Goal: Task Accomplishment & Management: Complete application form

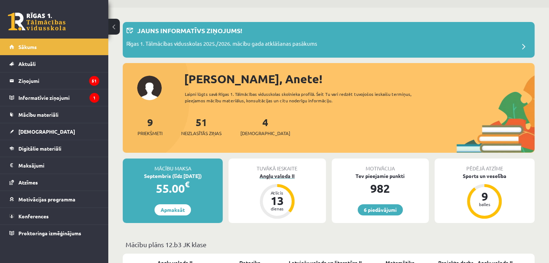
scroll to position [36, 0]
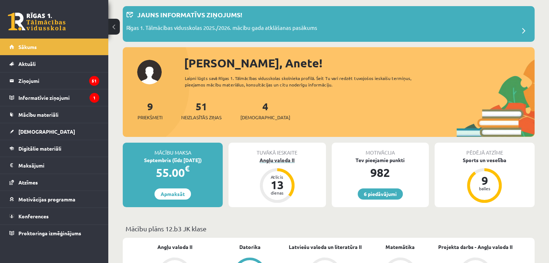
click at [272, 159] on div "Angļu valoda II" at bounding box center [276, 161] width 97 height 8
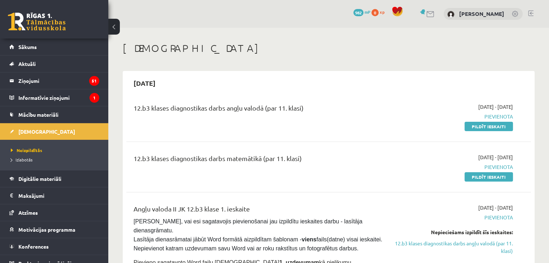
drag, startPoint x: 491, startPoint y: 127, endPoint x: 309, endPoint y: 36, distance: 203.0
click at [491, 127] on link "Pildīt ieskaiti" at bounding box center [488, 126] width 48 height 9
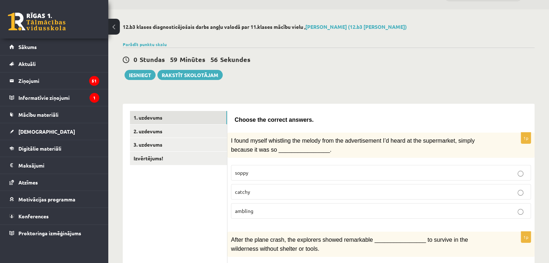
scroll to position [36, 0]
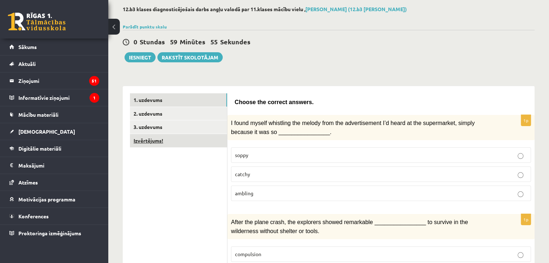
click at [153, 143] on link "Izvērtējums!" at bounding box center [178, 140] width 97 height 13
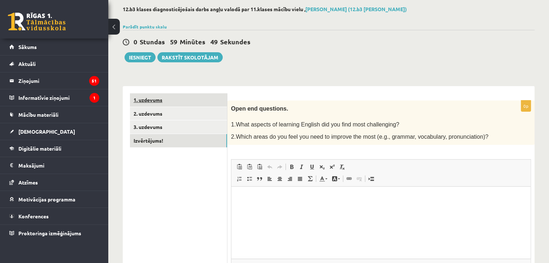
scroll to position [0, 0]
click at [159, 103] on link "1. uzdevums" at bounding box center [178, 99] width 97 height 13
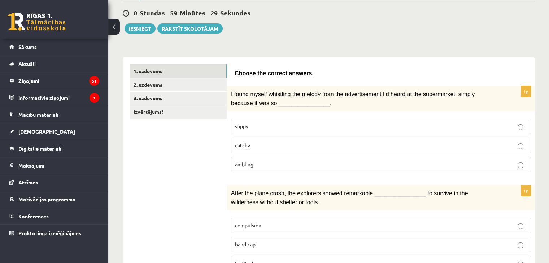
scroll to position [72, 0]
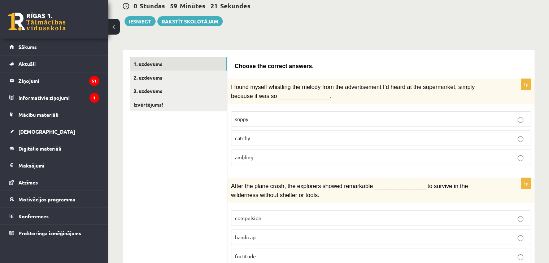
drag, startPoint x: 242, startPoint y: 139, endPoint x: 246, endPoint y: 133, distance: 6.9
click at [243, 137] on p "catchy" at bounding box center [381, 139] width 292 height 8
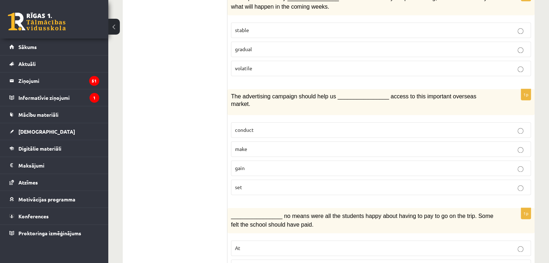
scroll to position [1101, 0]
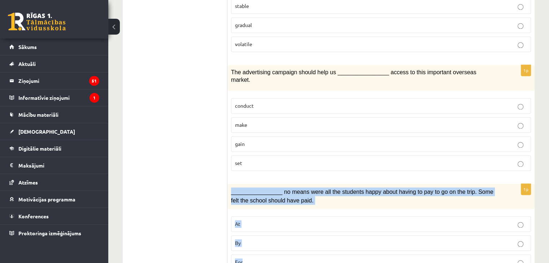
drag, startPoint x: 229, startPoint y: 158, endPoint x: 289, endPoint y: 226, distance: 90.5
click at [289, 226] on div "1p ________________ no means were all the students happy about having to pay to…" at bounding box center [380, 230] width 307 height 92
copy div "________________ no means were all the students happy about having to pay to go…"
click at [260, 240] on p "By" at bounding box center [381, 244] width 292 height 8
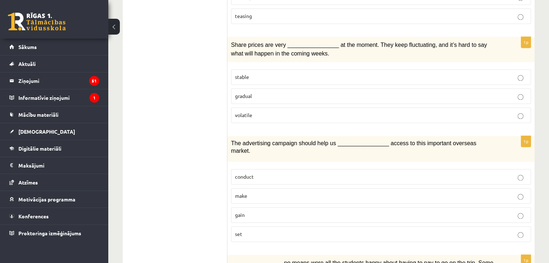
scroll to position [1029, 0]
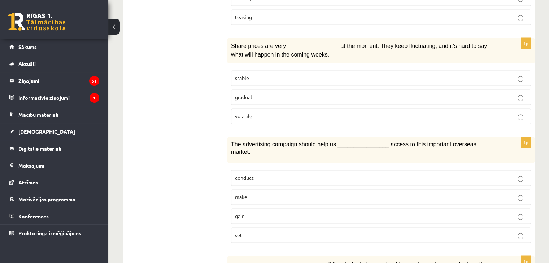
click at [259, 212] on p "gain" at bounding box center [381, 216] width 292 height 8
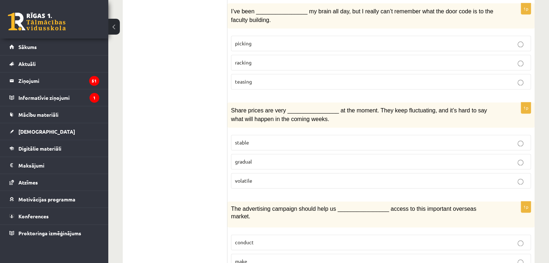
scroll to position [957, 0]
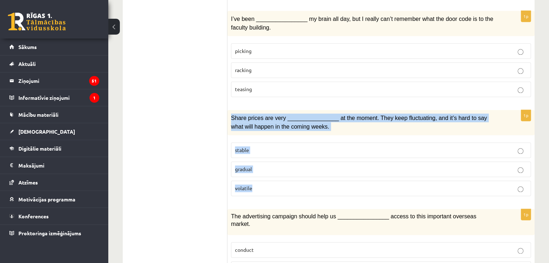
drag, startPoint x: 231, startPoint y: 95, endPoint x: 279, endPoint y: 161, distance: 81.1
click at [279, 161] on div "1p Share prices are very ________________ at the moment. They keep fluctuating,…" at bounding box center [380, 156] width 307 height 92
copy div "Share prices are very ________________ at the moment. They keep fluctuating, an…"
click at [285, 185] on p "volatile" at bounding box center [381, 189] width 292 height 8
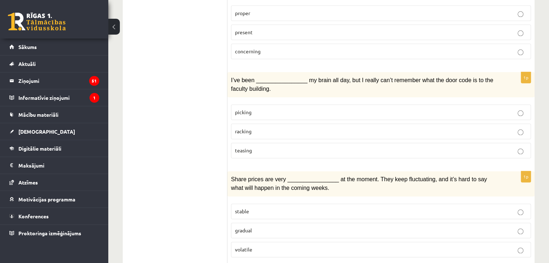
scroll to position [885, 0]
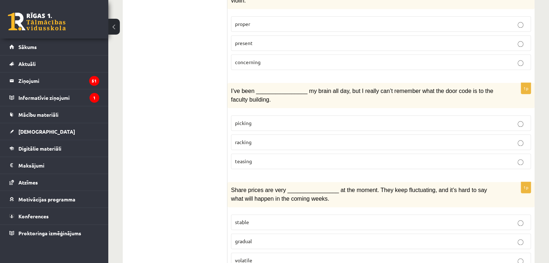
click at [250, 135] on label "racking" at bounding box center [381, 143] width 300 height 16
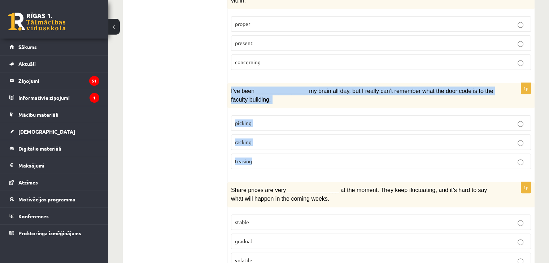
drag, startPoint x: 228, startPoint y: 66, endPoint x: 280, endPoint y: 138, distance: 88.7
click at [280, 138] on div "1p I’ve been ________________ my brain all day, but I really can’t remember wha…" at bounding box center [380, 129] width 307 height 92
copy div "I’ve been ________________ my brain all day, but I really can’t remember what t…"
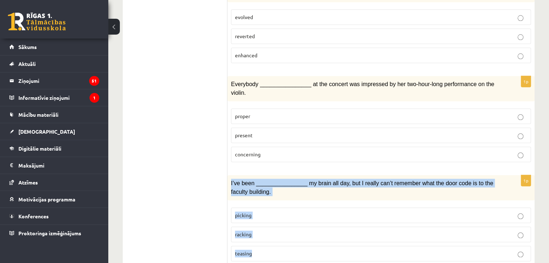
scroll to position [776, 0]
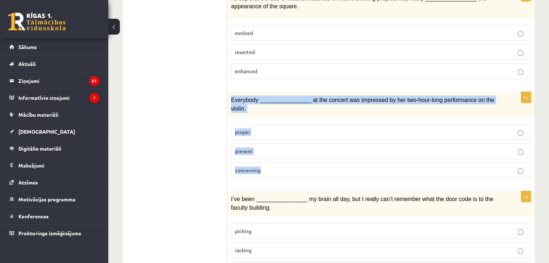
drag, startPoint x: 228, startPoint y: 87, endPoint x: 276, endPoint y: 157, distance: 85.2
click at [276, 157] on div "1p Everybody ________________ at the concert was impressed by her two-hour-long…" at bounding box center [380, 138] width 307 height 92
copy div "Everybody ________________ at the concert was impressed by her two-hour-long pe…"
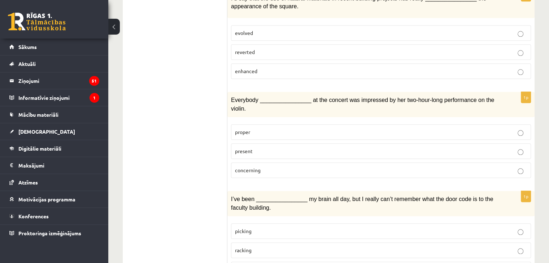
click at [247, 144] on label "present" at bounding box center [381, 152] width 300 height 16
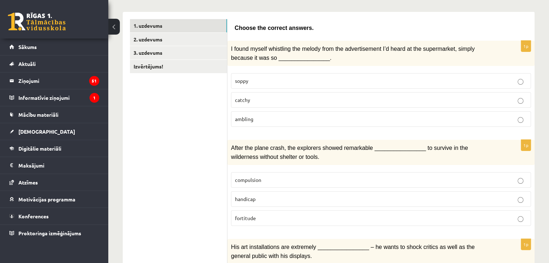
scroll to position [127, 0]
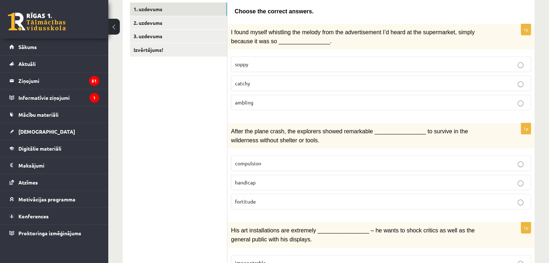
drag, startPoint x: 227, startPoint y: 123, endPoint x: 254, endPoint y: 134, distance: 29.8
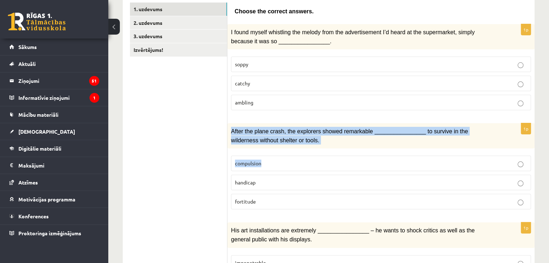
drag, startPoint x: 232, startPoint y: 128, endPoint x: 283, endPoint y: 153, distance: 56.8
click at [282, 153] on div "1p After the plane crash, the explorers showed remarkable ________________ to s…" at bounding box center [380, 169] width 307 height 92
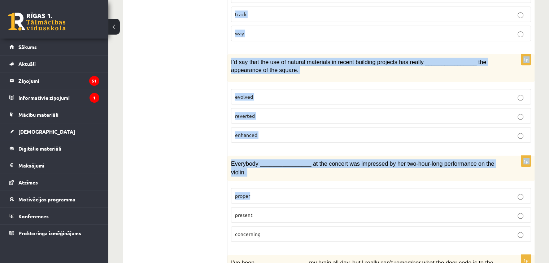
scroll to position [740, 0]
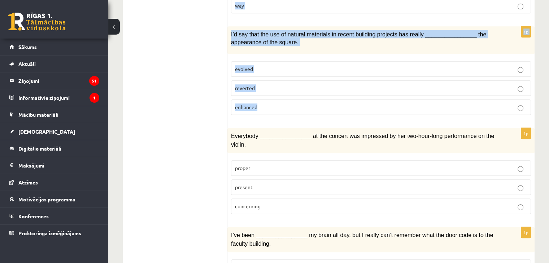
drag, startPoint x: 229, startPoint y: 128, endPoint x: 272, endPoint y: 98, distance: 51.9
click at [272, 98] on form "Choose the correct answers. 1p I found myself whistling the melody from the adv…" at bounding box center [380, 12] width 293 height 1247
copy form "After the plane crash, the explorers showed remarkable ________________ to surv…"
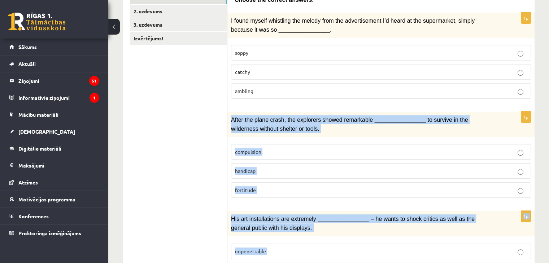
scroll to position [127, 0]
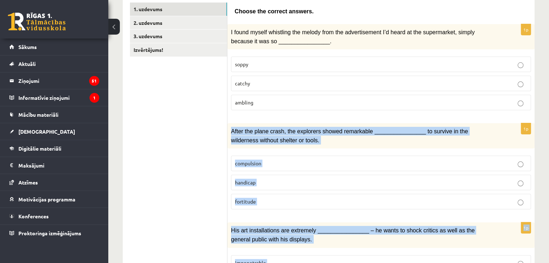
click at [270, 198] on p "fortitude" at bounding box center [381, 202] width 292 height 8
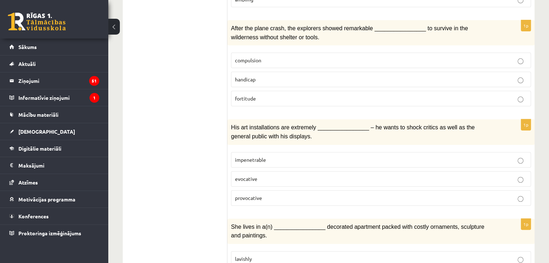
scroll to position [235, 0]
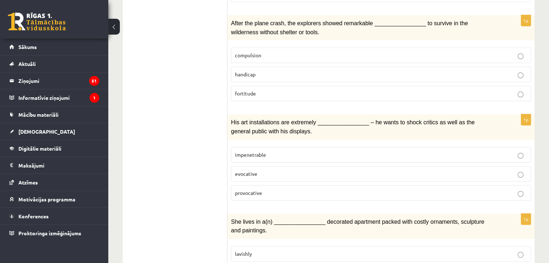
click at [279, 189] on p "provocative" at bounding box center [381, 193] width 292 height 8
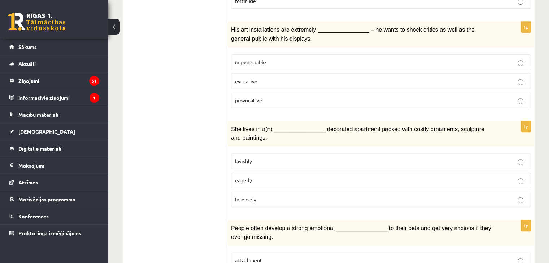
scroll to position [343, 0]
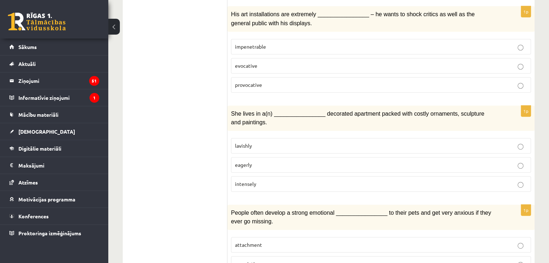
click at [292, 142] on p "lavishly" at bounding box center [381, 146] width 292 height 8
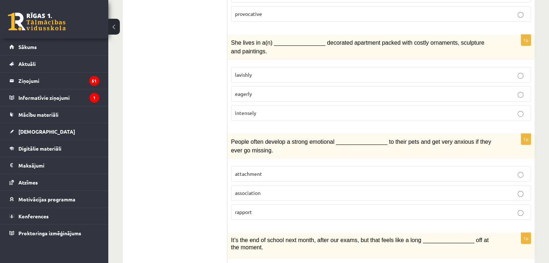
scroll to position [416, 0]
click at [306, 169] on p "attachment" at bounding box center [381, 173] width 292 height 8
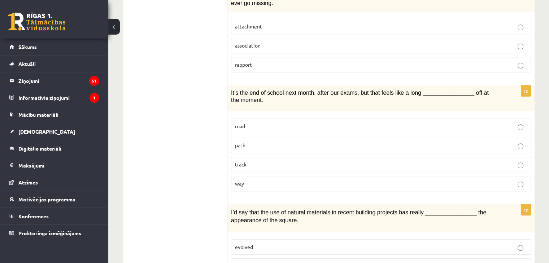
scroll to position [596, 0]
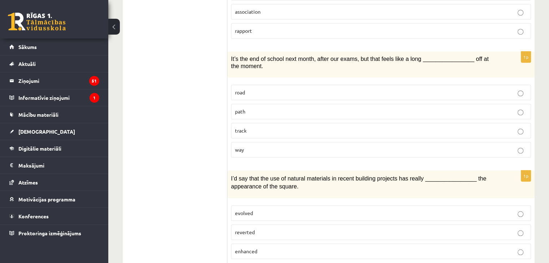
click at [253, 146] on p "way" at bounding box center [381, 150] width 292 height 8
click at [266, 248] on p "enhanced" at bounding box center [381, 252] width 292 height 8
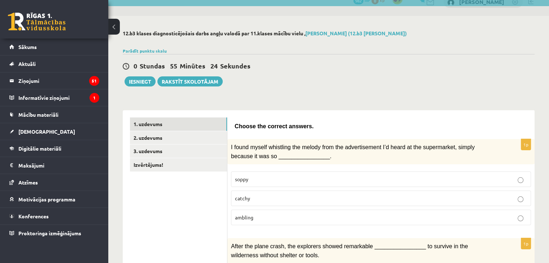
scroll to position [0, 0]
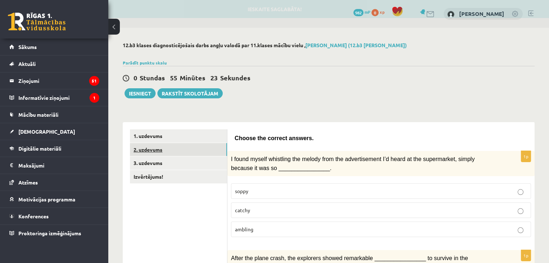
click at [200, 148] on link "2. uzdevums" at bounding box center [178, 149] width 97 height 13
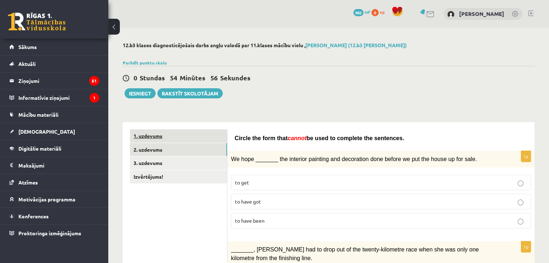
click at [210, 140] on link "1. uzdevums" at bounding box center [178, 136] width 97 height 13
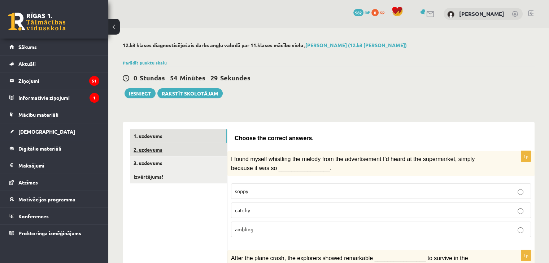
click at [140, 148] on link "2. uzdevums" at bounding box center [178, 149] width 97 height 13
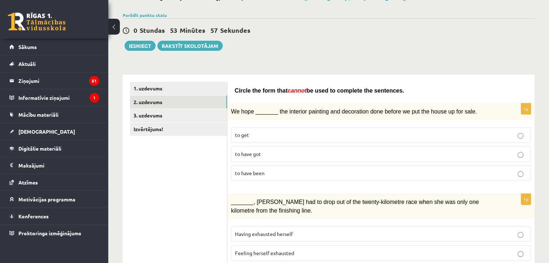
scroll to position [72, 0]
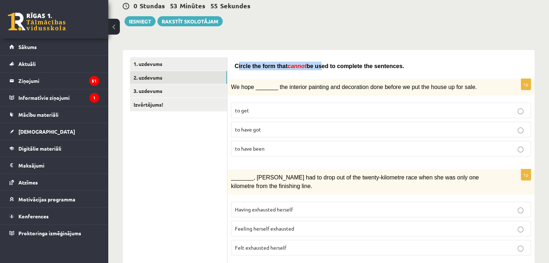
drag, startPoint x: 237, startPoint y: 64, endPoint x: 309, endPoint y: 64, distance: 72.2
click at [309, 64] on span "Circle the form that cannot be used to complete the sentences." at bounding box center [318, 66] width 169 height 6
click at [235, 62] on p "Circle the form that cannot be used to complete the sentences." at bounding box center [380, 66] width 293 height 9
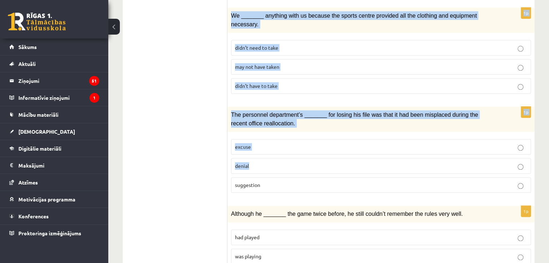
scroll to position [836, 0]
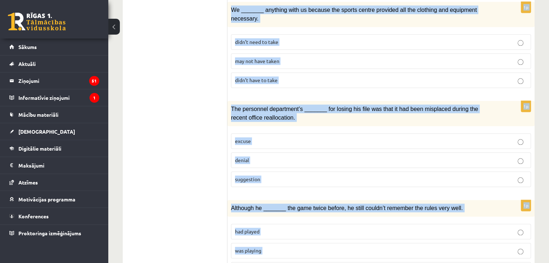
drag, startPoint x: 236, startPoint y: 65, endPoint x: 220, endPoint y: 168, distance: 104.9
copy form "Circle the form that cannot be used to complete the sentences. 1p We hope _____…"
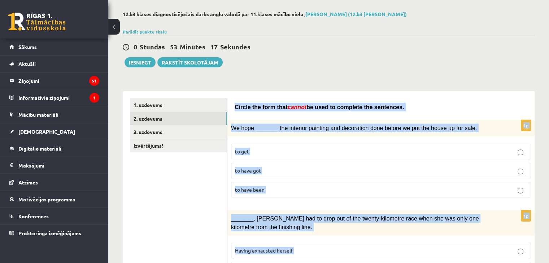
scroll to position [0, 0]
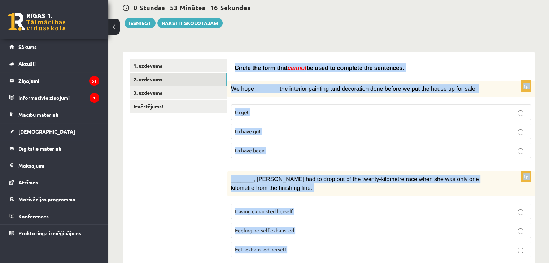
scroll to position [72, 0]
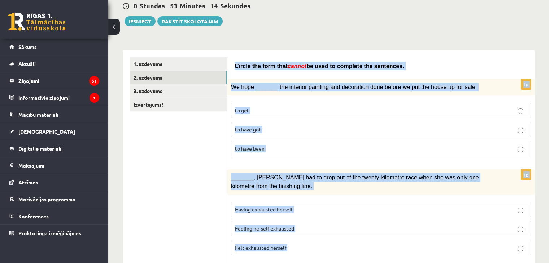
click at [287, 126] on p "to have got" at bounding box center [381, 130] width 292 height 8
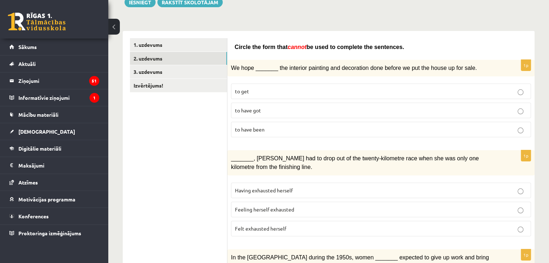
scroll to position [108, 0]
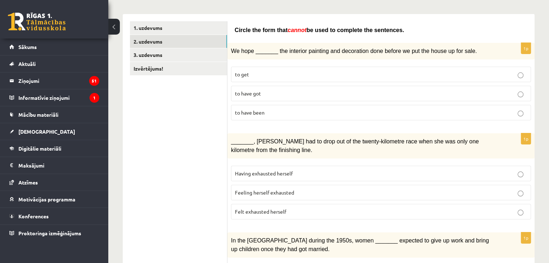
click at [248, 189] on span "Feeling herself exhausted" at bounding box center [264, 192] width 59 height 6
click at [268, 210] on span "Felt exhausted herself" at bounding box center [260, 212] width 51 height 6
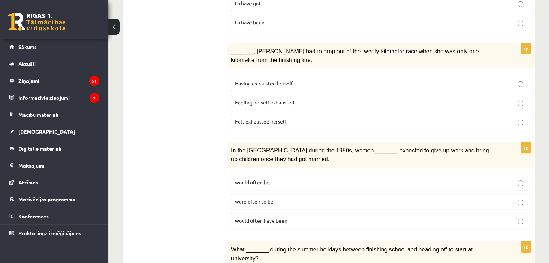
scroll to position [216, 0]
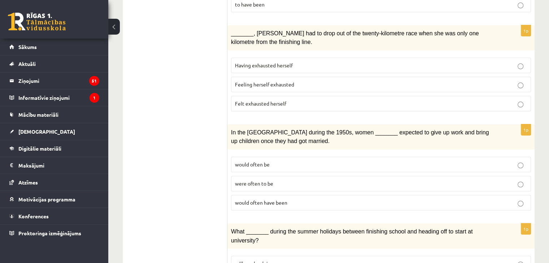
click at [286, 199] on span "would often have been" at bounding box center [261, 202] width 52 height 6
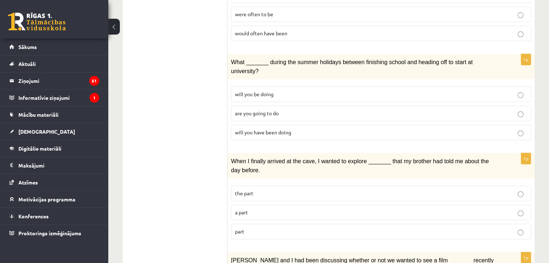
scroll to position [397, 0]
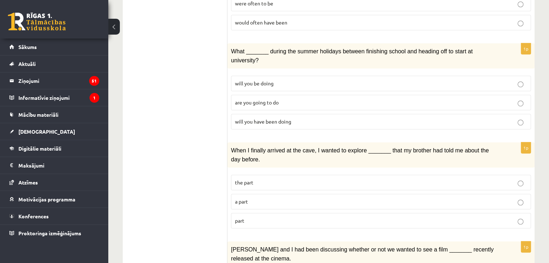
click at [267, 118] on span "will you have been doing" at bounding box center [263, 121] width 56 height 6
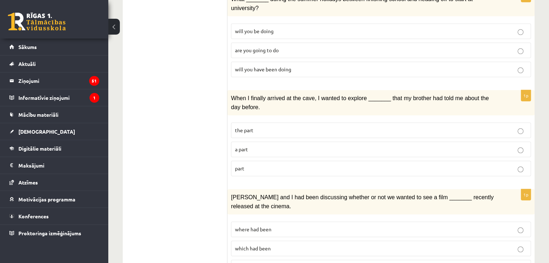
scroll to position [433, 0]
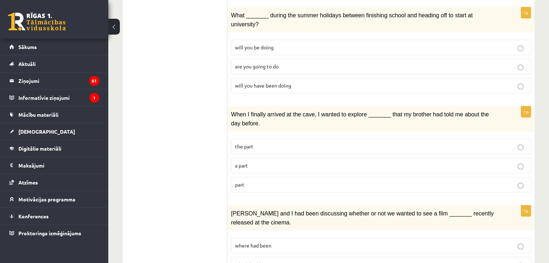
click at [269, 181] on p "part" at bounding box center [381, 185] width 292 height 8
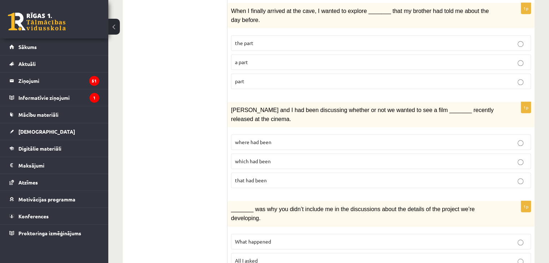
scroll to position [541, 0]
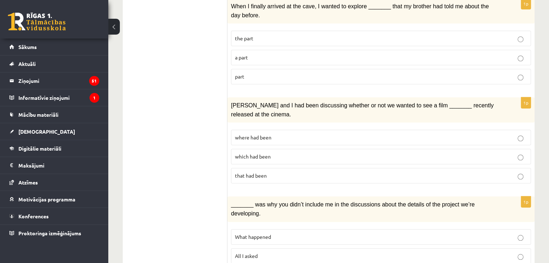
click at [270, 134] on span "where had been" at bounding box center [253, 137] width 36 height 6
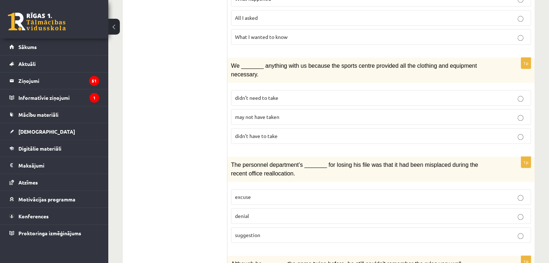
scroll to position [836, 0]
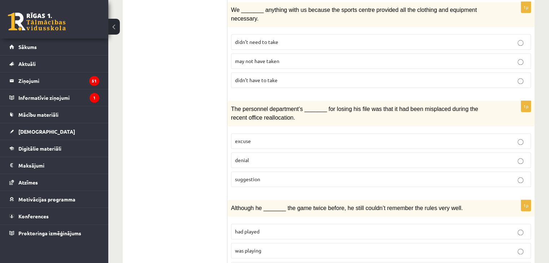
click at [254, 247] on span "was playing" at bounding box center [248, 250] width 26 height 6
click at [274, 157] on p "denial" at bounding box center [381, 161] width 292 height 8
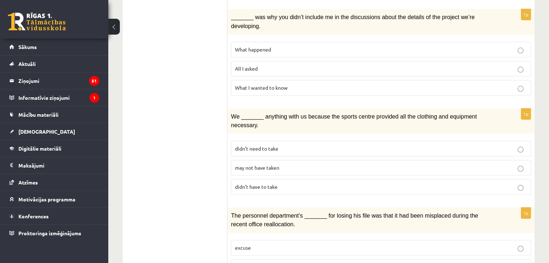
scroll to position [727, 0]
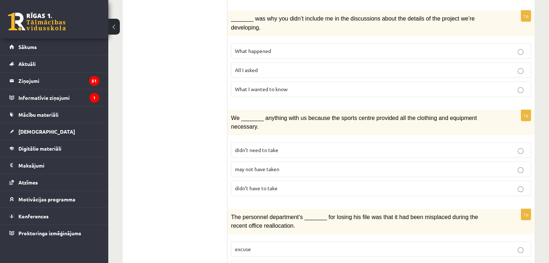
click at [280, 166] on p "may not have taken" at bounding box center [381, 170] width 292 height 8
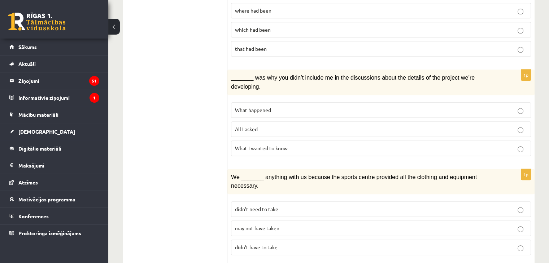
scroll to position [655, 0]
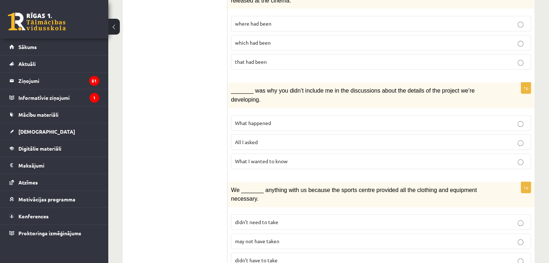
click at [268, 119] on p "What happened" at bounding box center [381, 123] width 292 height 8
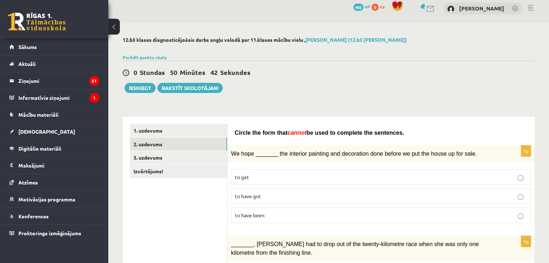
scroll to position [0, 0]
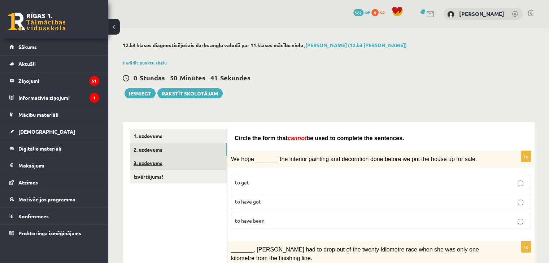
click at [146, 163] on link "3. uzdevums" at bounding box center [178, 163] width 97 height 13
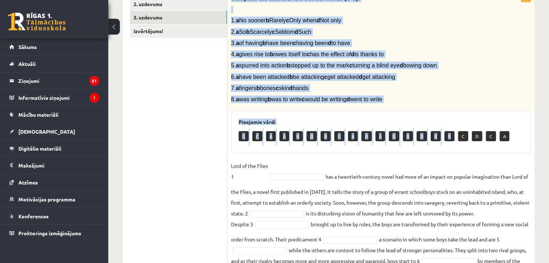
scroll to position [180, 0]
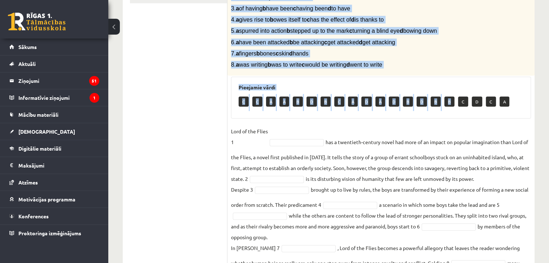
drag, startPoint x: 230, startPoint y: 34, endPoint x: 411, endPoint y: 62, distance: 183.3
click at [411, 62] on div "Complete the text with the correct words (a–d). 1. a No sooner b Rarely c Only …" at bounding box center [380, 16] width 307 height 120
copy div "Complete the text with the correct words (a–d). 1. a No sooner b Rarely c Only …"
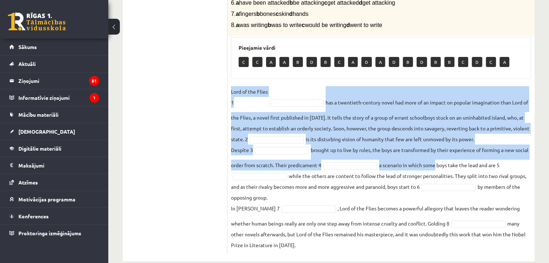
scroll to position [233, 0]
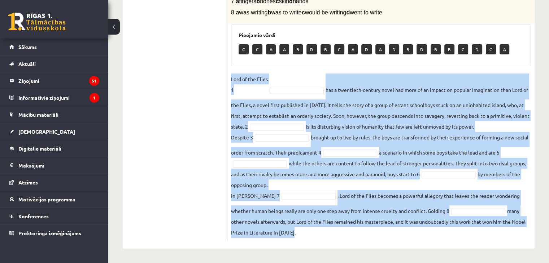
drag, startPoint x: 228, startPoint y: 131, endPoint x: 368, endPoint y: 252, distance: 185.4
click at [368, 252] on div "12.b3 klases diagnosticējošais darbs angļu valodā par 11.klases mācību vielu , …" at bounding box center [328, 29] width 440 height 468
copy fieldset "Lord of the Flies 1 has a twentieth-century novel had more of an impact on popu…"
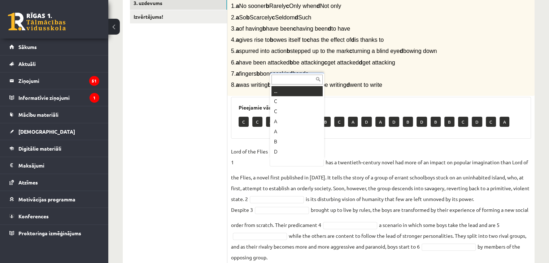
scroll to position [161, 0]
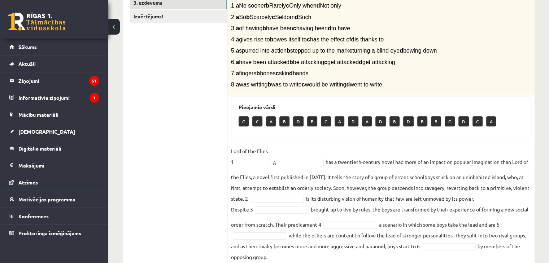
click at [289, 204] on fieldset "Lord of the Flies 1 A * has a twentieth-century novel had more of an impact on …" at bounding box center [381, 228] width 300 height 165
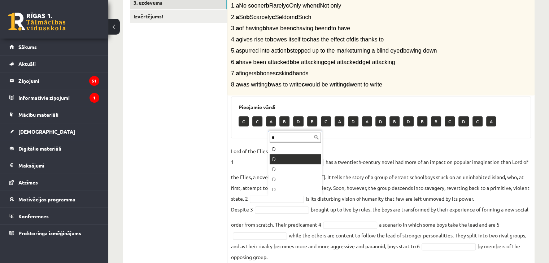
type input "*"
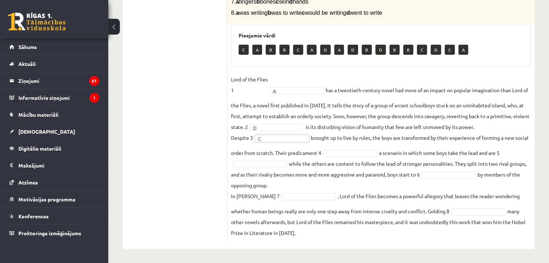
scroll to position [233, 0]
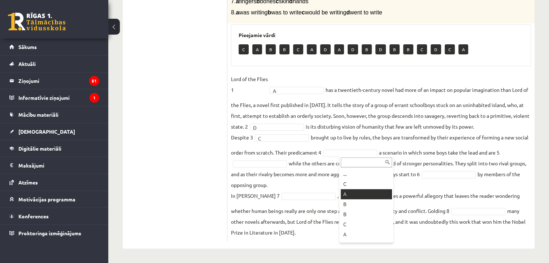
drag, startPoint x: 355, startPoint y: 197, endPoint x: 356, endPoint y: 192, distance: 4.7
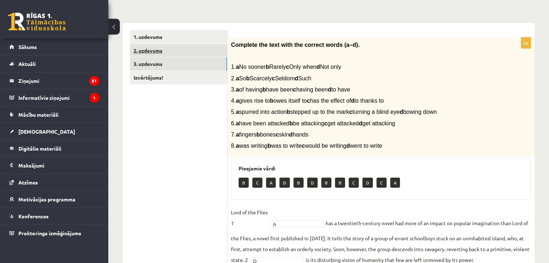
scroll to position [88, 0]
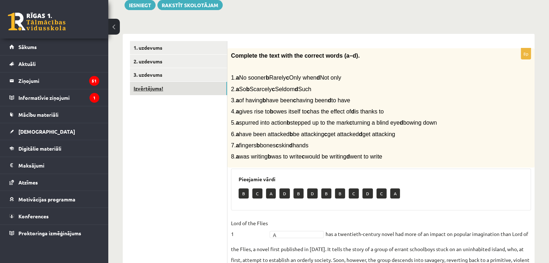
click at [182, 88] on link "Izvērtējums!" at bounding box center [178, 88] width 97 height 13
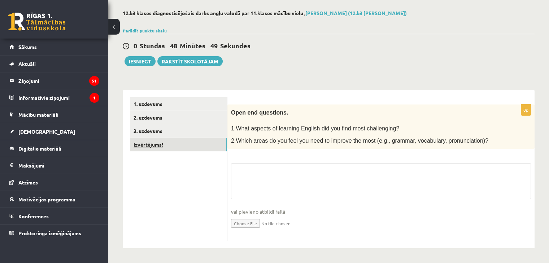
scroll to position [31, 0]
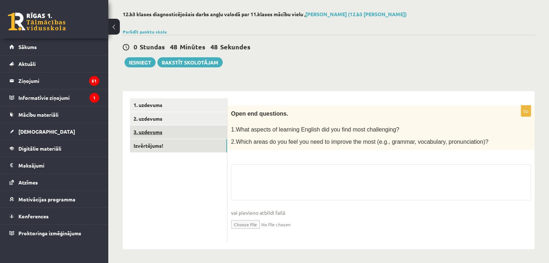
click at [166, 130] on link "3. uzdevums" at bounding box center [178, 132] width 97 height 13
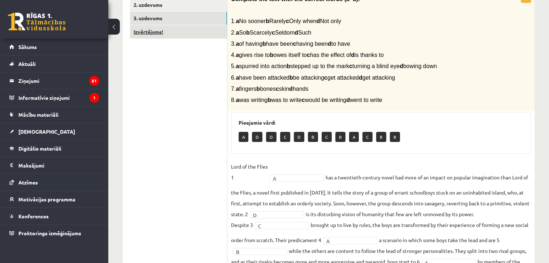
scroll to position [88, 0]
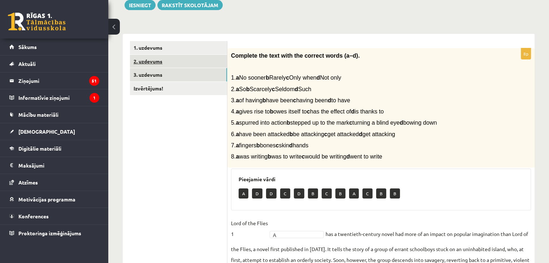
click at [156, 66] on link "2. uzdevums" at bounding box center [178, 61] width 97 height 13
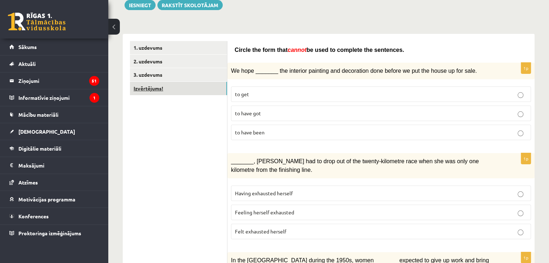
click at [177, 87] on link "Izvērtējums!" at bounding box center [178, 88] width 97 height 13
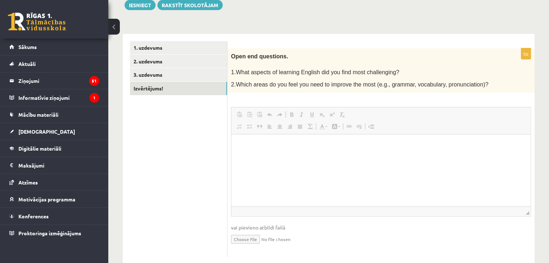
scroll to position [0, 0]
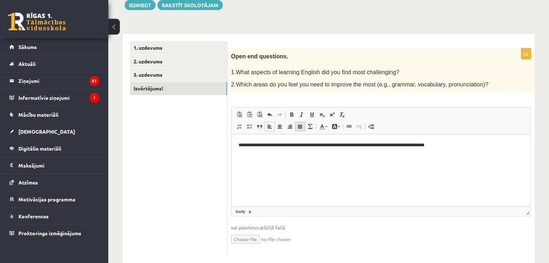
click at [295, 128] on link "Justify" at bounding box center [300, 126] width 10 height 9
click at [243, 145] on p "**********" at bounding box center [380, 146] width 285 height 8
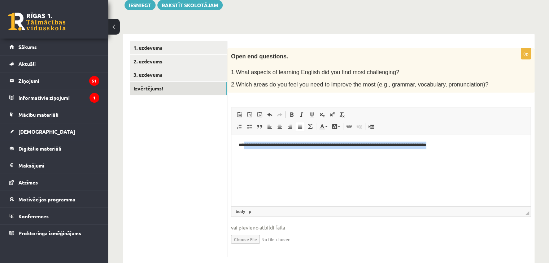
drag, startPoint x: 245, startPoint y: 144, endPoint x: 470, endPoint y: 140, distance: 225.2
click at [470, 140] on html "**********" at bounding box center [380, 146] width 299 height 22
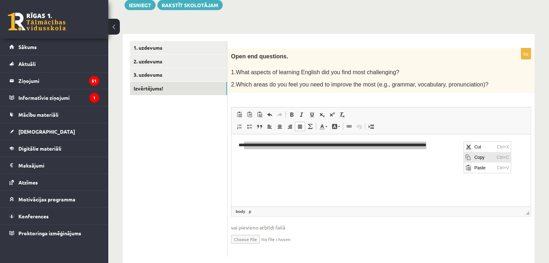
click at [473, 156] on span "Copy" at bounding box center [483, 157] width 22 height 10
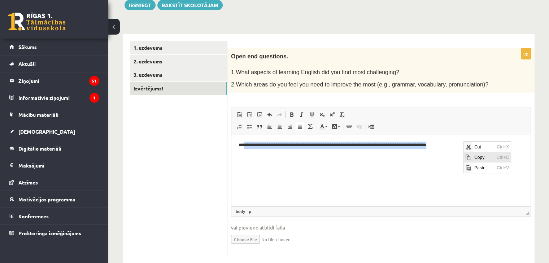
copy p "**********"
click at [367, 142] on p "**********" at bounding box center [380, 146] width 285 height 8
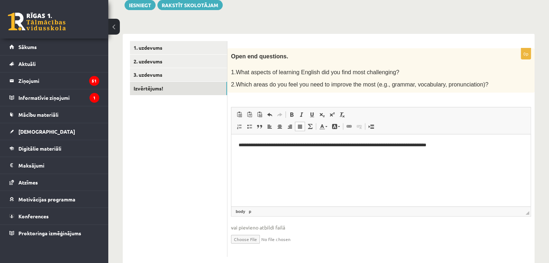
click at [360, 144] on p "**********" at bounding box center [380, 146] width 285 height 8
click at [361, 144] on p "**********" at bounding box center [380, 146] width 285 height 8
click at [420, 139] on html "**********" at bounding box center [380, 146] width 299 height 22
click at [410, 142] on p "**********" at bounding box center [380, 146] width 285 height 8
click at [471, 145] on p "**********" at bounding box center [380, 146] width 285 height 8
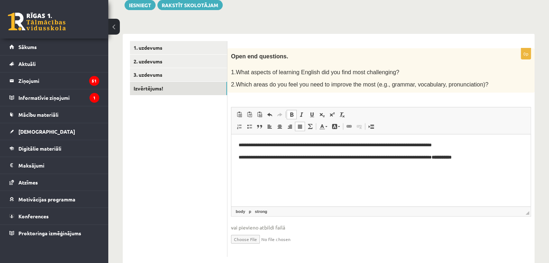
click at [290, 112] on span at bounding box center [292, 115] width 6 height 6
drag, startPoint x: 487, startPoint y: 158, endPoint x: 462, endPoint y: 161, distance: 24.7
click at [462, 161] on html "**********" at bounding box center [380, 152] width 299 height 34
click at [492, 156] on p "**********" at bounding box center [380, 158] width 285 height 8
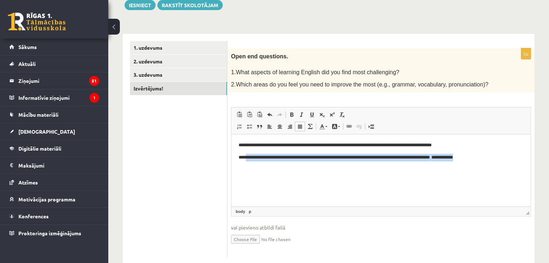
drag, startPoint x: 492, startPoint y: 156, endPoint x: 245, endPoint y: 170, distance: 246.8
click at [245, 169] on html "**********" at bounding box center [380, 152] width 299 height 34
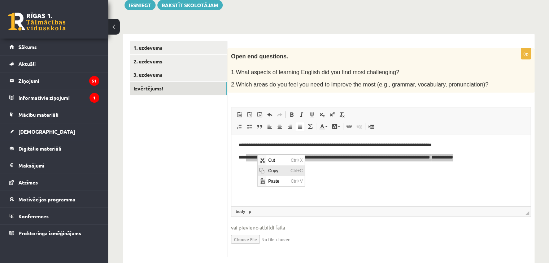
click at [274, 169] on span "Copy" at bounding box center [277, 171] width 22 height 10
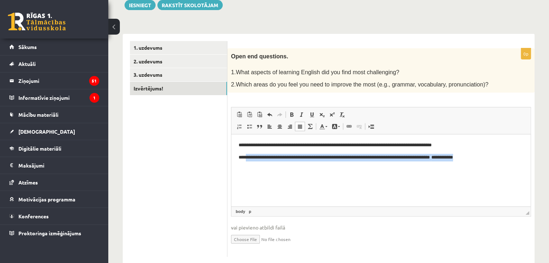
click at [342, 156] on p "**********" at bounding box center [380, 158] width 285 height 8
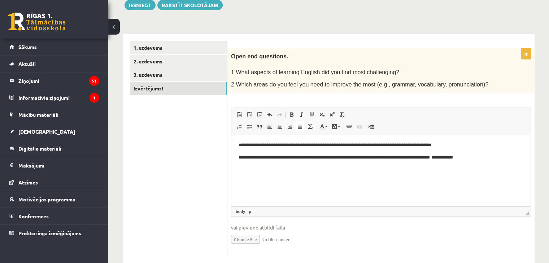
click at [353, 155] on p "**********" at bounding box center [380, 158] width 285 height 8
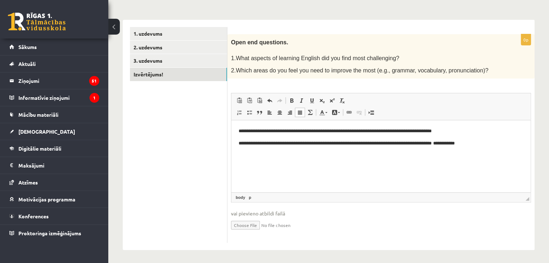
scroll to position [30, 0]
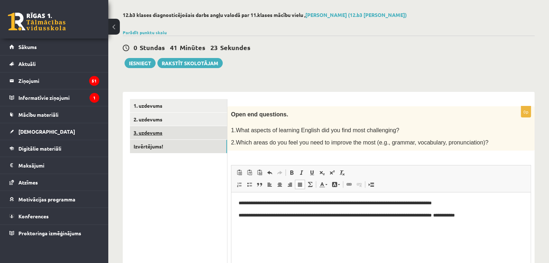
click at [152, 132] on link "3. uzdevums" at bounding box center [178, 132] width 97 height 13
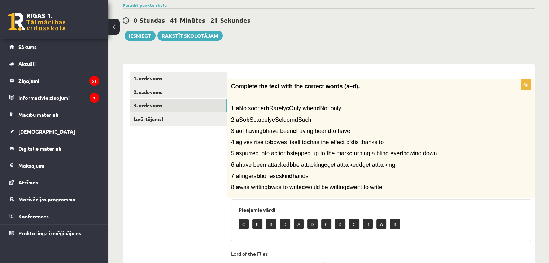
scroll to position [102, 0]
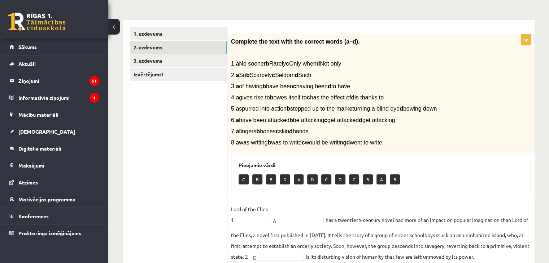
click at [170, 48] on link "2. uzdevums" at bounding box center [178, 47] width 97 height 13
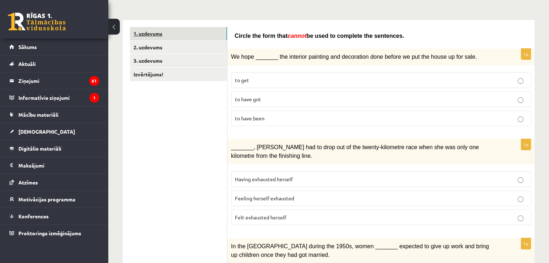
click at [147, 34] on link "1. uzdevums" at bounding box center [178, 33] width 97 height 13
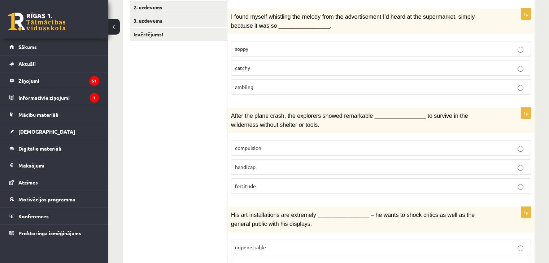
scroll to position [66, 0]
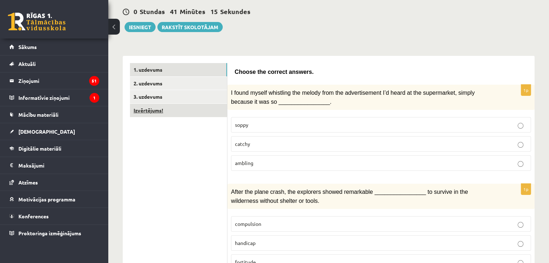
click at [160, 107] on link "Izvērtējums!" at bounding box center [178, 110] width 97 height 13
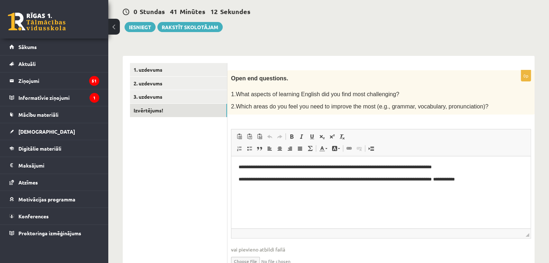
scroll to position [0, 0]
click at [147, 28] on button "Iesniegt" at bounding box center [139, 27] width 31 height 10
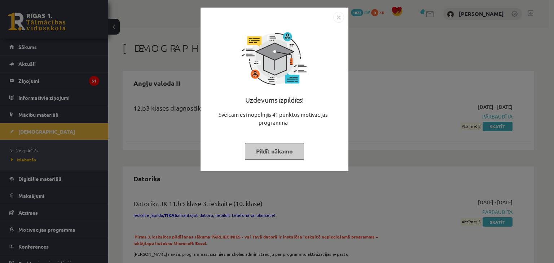
click at [271, 156] on button "Pildīt nākamo" at bounding box center [274, 151] width 59 height 17
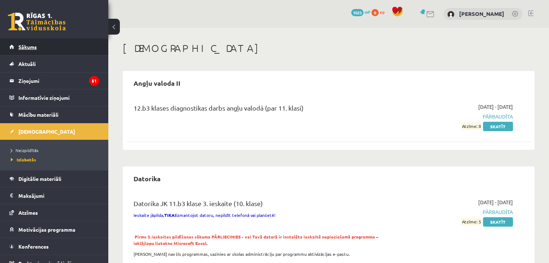
click at [48, 49] on link "Sākums" at bounding box center [54, 47] width 90 height 17
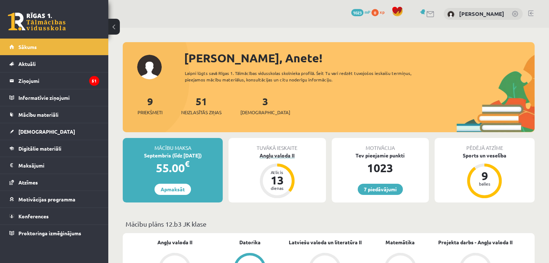
click at [276, 153] on div "Angļu valoda II" at bounding box center [276, 156] width 97 height 8
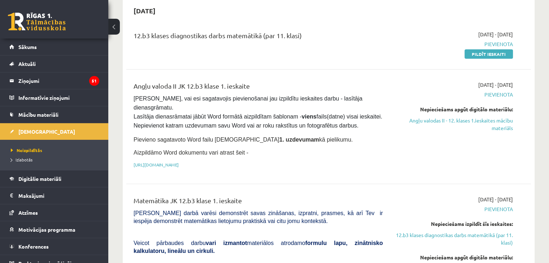
scroll to position [36, 0]
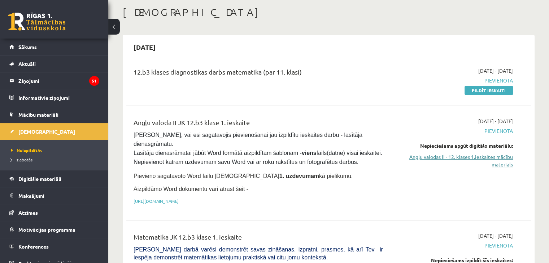
click at [452, 158] on link "Angļu valodas II - 12. klases 1.ieskaites mācību materiāls" at bounding box center [453, 160] width 119 height 15
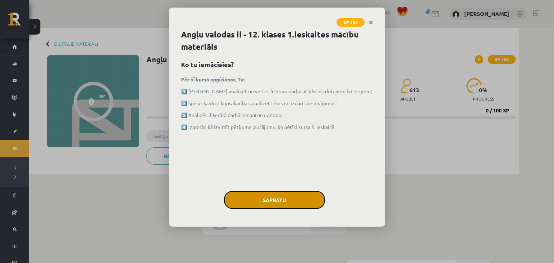
click at [286, 202] on button "Sapratu" at bounding box center [274, 200] width 101 height 18
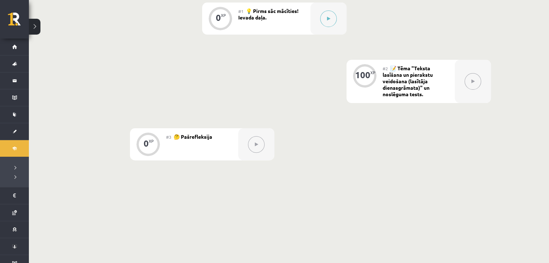
scroll to position [188, 0]
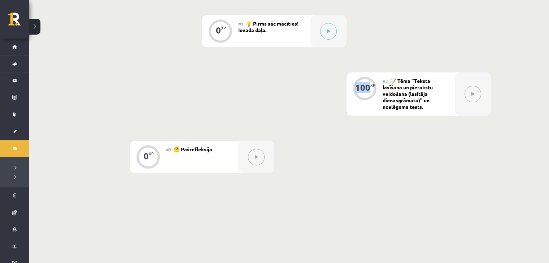
drag, startPoint x: 351, startPoint y: 88, endPoint x: 370, endPoint y: 88, distance: 18.8
click at [370, 88] on div "100 XP" at bounding box center [364, 94] width 36 height 43
click at [317, 100] on div "0 XP #1 💡 Pirms sāc mācīties! Ievada daļa. 100 XP #2 📝 Tēma "Teksta lasīšana un…" at bounding box center [274, 94] width 433 height 158
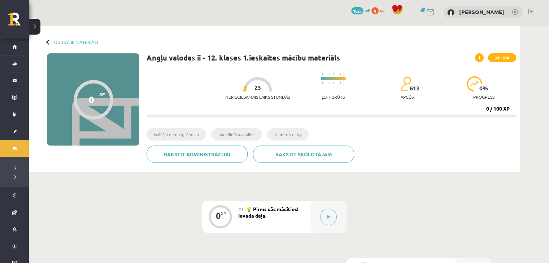
scroll to position [0, 0]
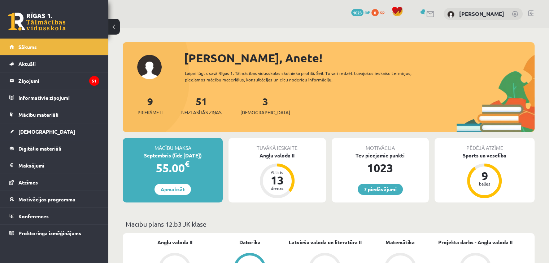
click at [276, 155] on div "Angļu valoda II" at bounding box center [276, 156] width 97 height 8
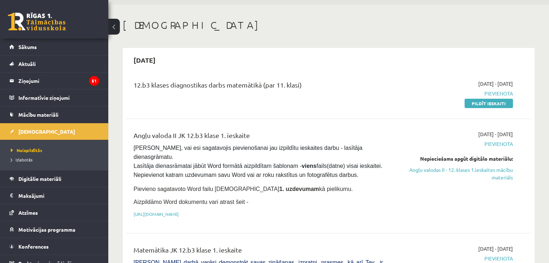
scroll to position [36, 0]
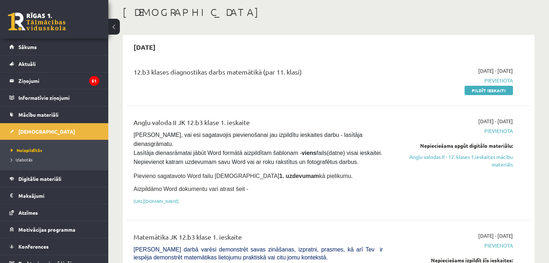
drag, startPoint x: 132, startPoint y: 136, endPoint x: 346, endPoint y: 183, distance: 219.6
click at [331, 192] on div "Angļu valoda II JK 12.b3 klase 1. ieskaite Pārliecinies, vai esi sagatavojis pi…" at bounding box center [258, 163] width 260 height 91
click at [361, 185] on p "Aizpildāmo Word dokumentu vari atrast šeit -" at bounding box center [257, 189] width 249 height 9
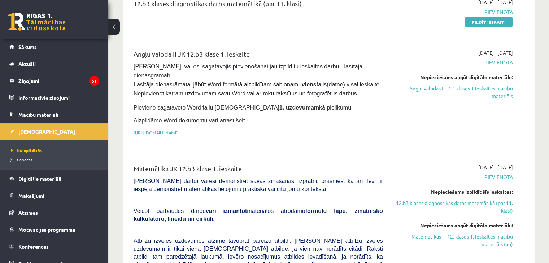
scroll to position [108, 0]
